Goal: Information Seeking & Learning: Understand process/instructions

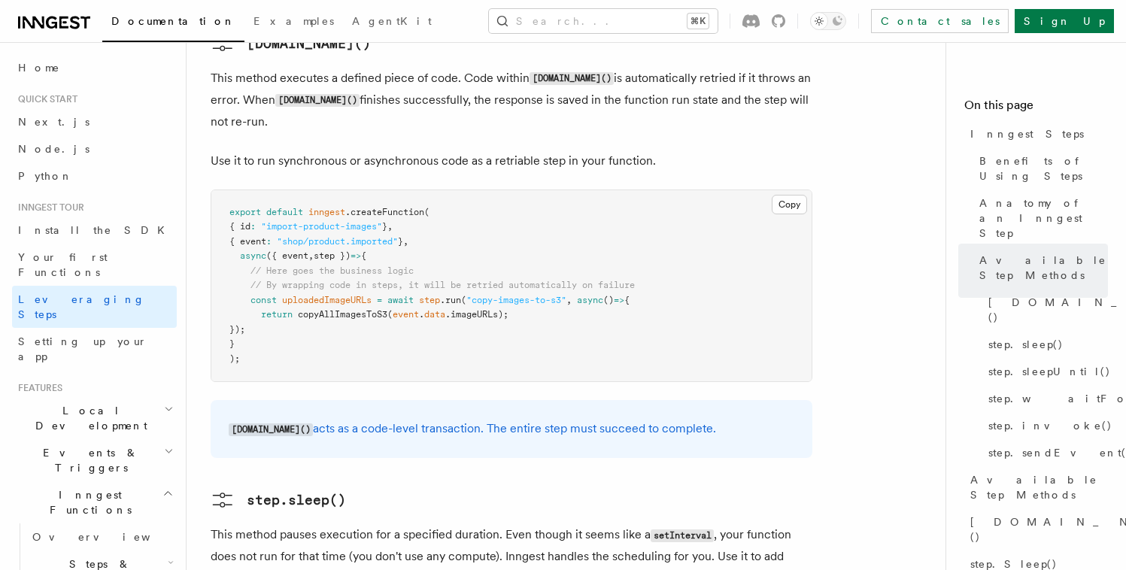
click at [90, 445] on span "Events & Triggers" at bounding box center [88, 460] width 152 height 30
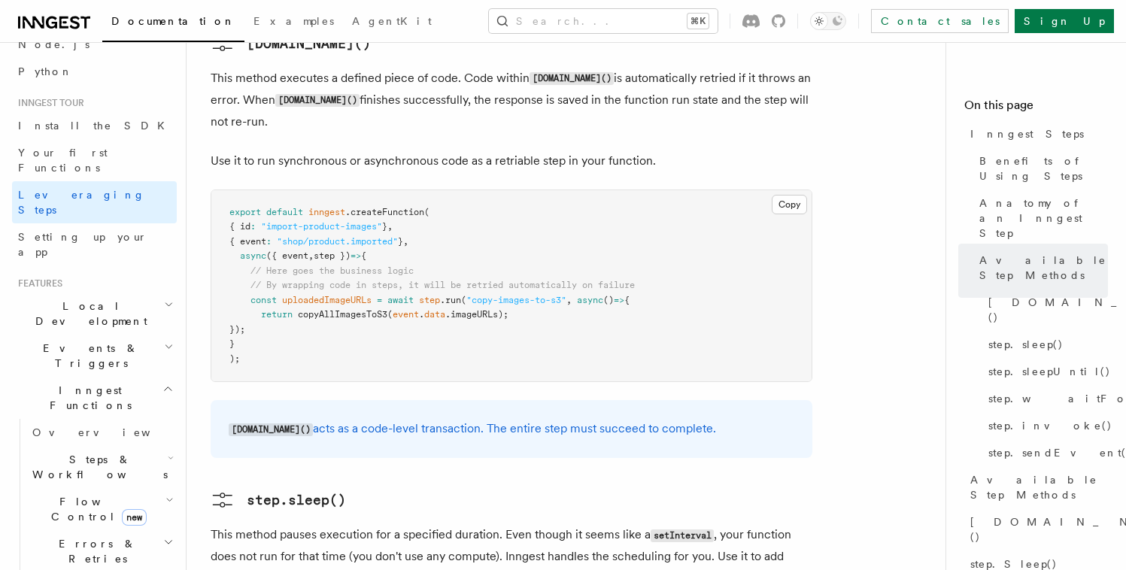
scroll to position [108, 0]
click at [87, 448] on span "Steps & Workflows" at bounding box center [96, 463] width 141 height 30
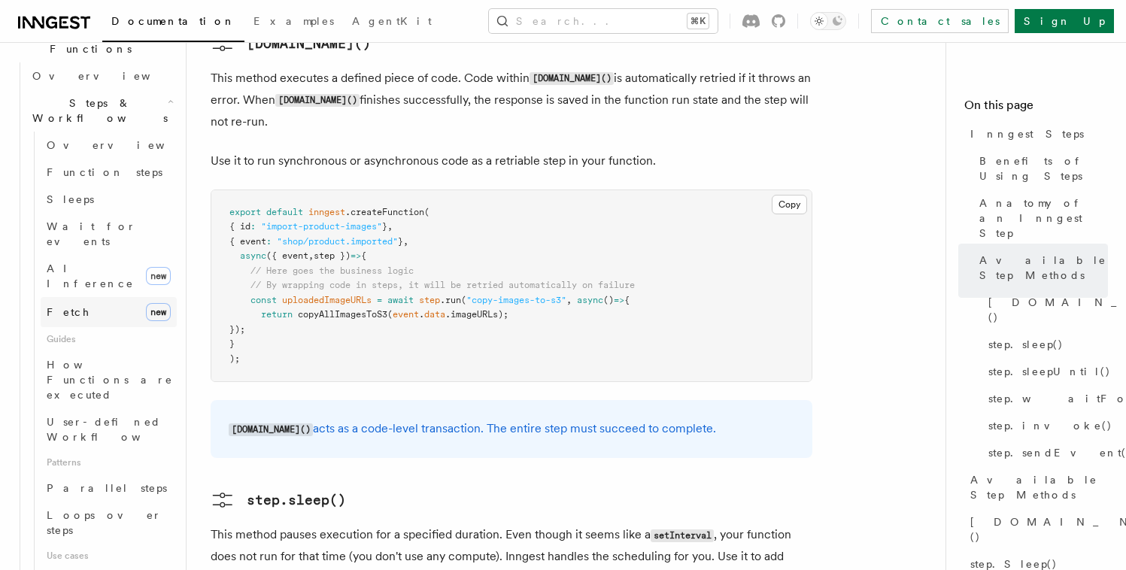
scroll to position [481, 0]
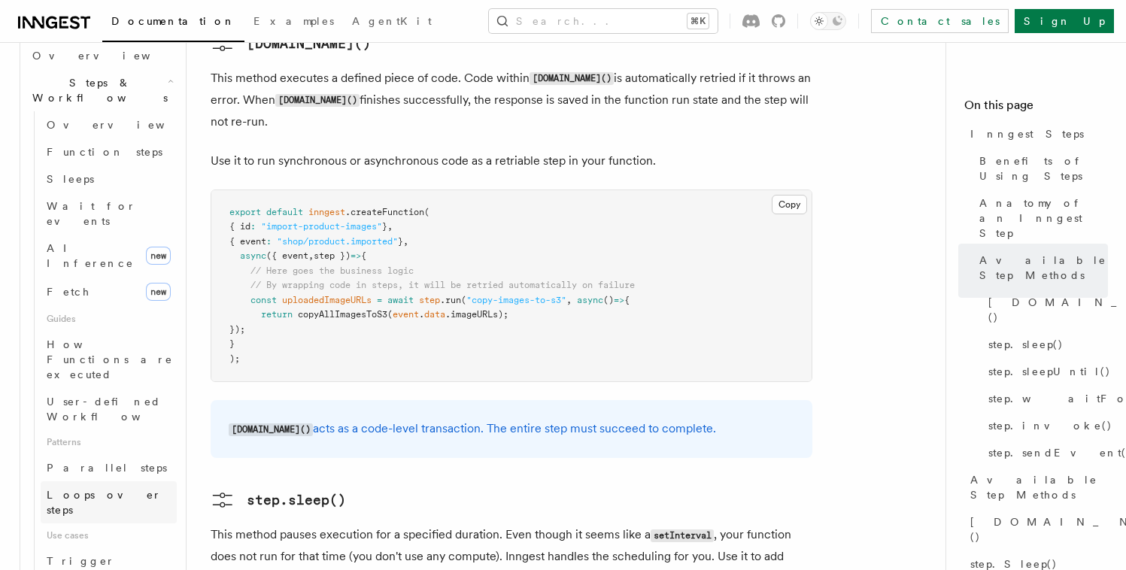
click at [109, 489] on span "Loops over steps" at bounding box center [104, 502] width 115 height 27
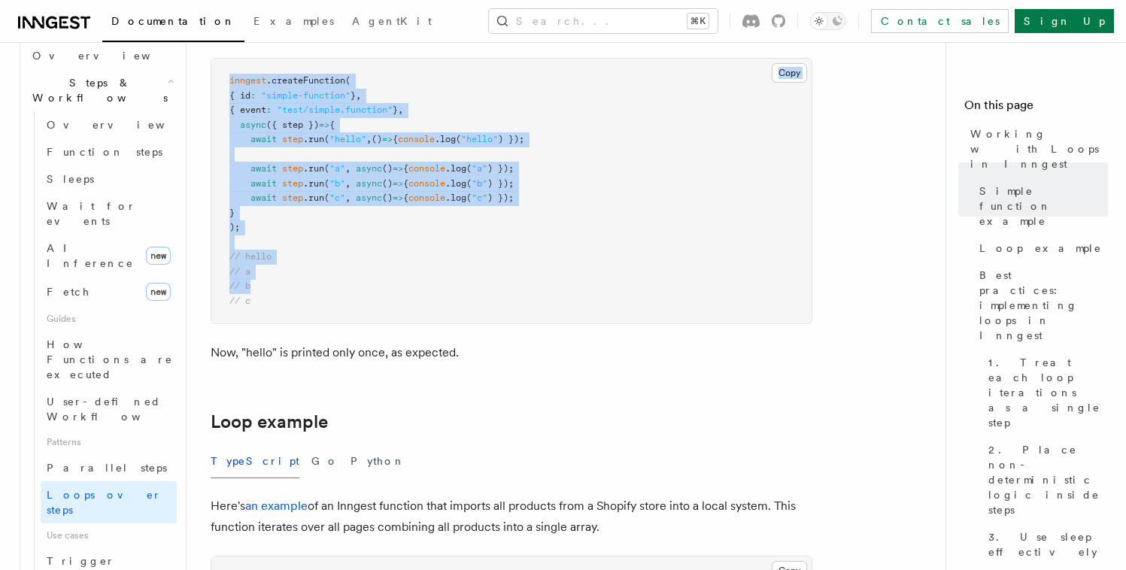
scroll to position [1142, 0]
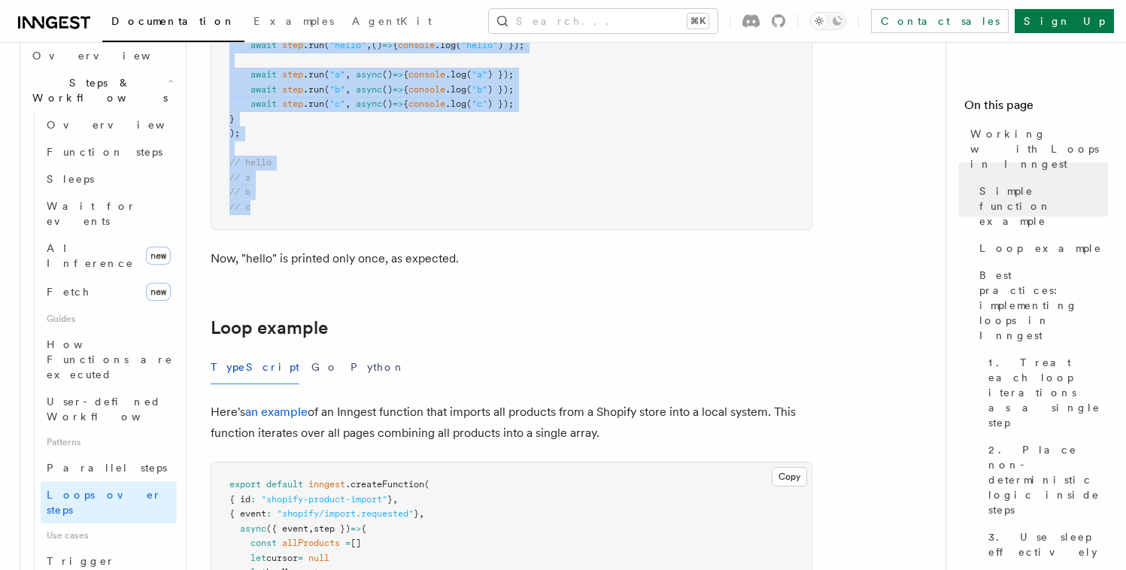
drag, startPoint x: 217, startPoint y: 114, endPoint x: 526, endPoint y: 207, distance: 322.2
click at [526, 207] on article "Features Inngest Functions Steps & Workflows Working with Loops in Inngest In I…" at bounding box center [572, 555] width 723 height 3262
copy article "Working with Loops in Inngest In Inngest each step in your function is executed…"
